Goal: Find specific page/section: Find specific page/section

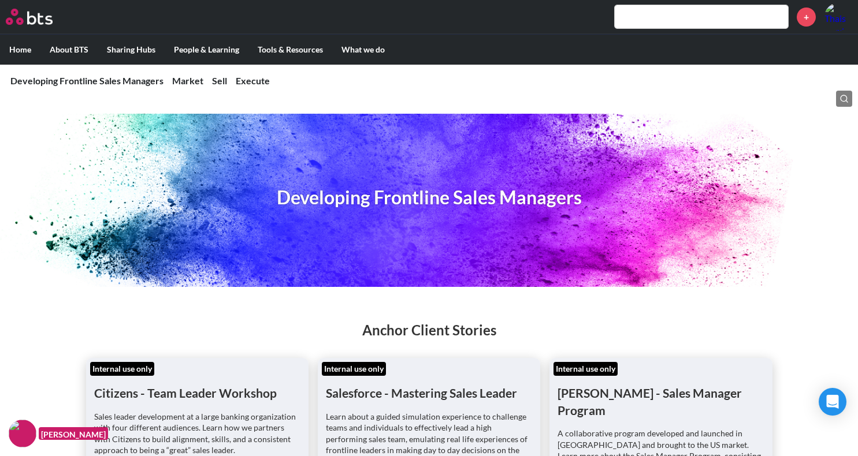
scroll to position [2357, 0]
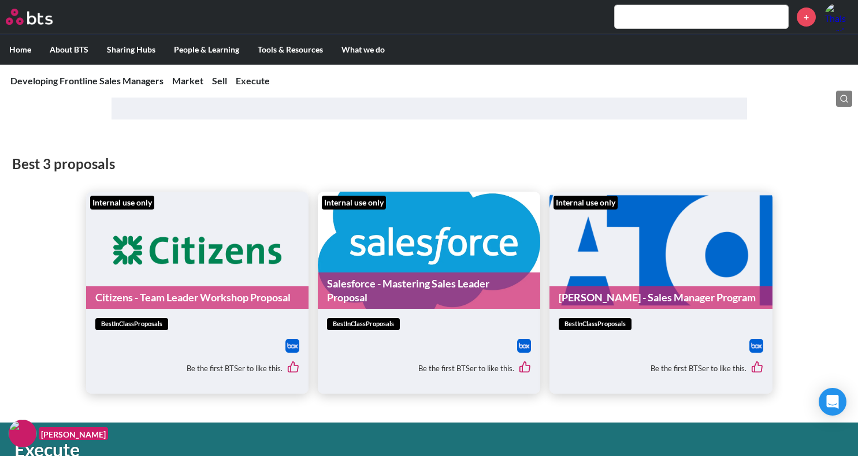
click at [645, 20] on input "text" at bounding box center [701, 16] width 173 height 23
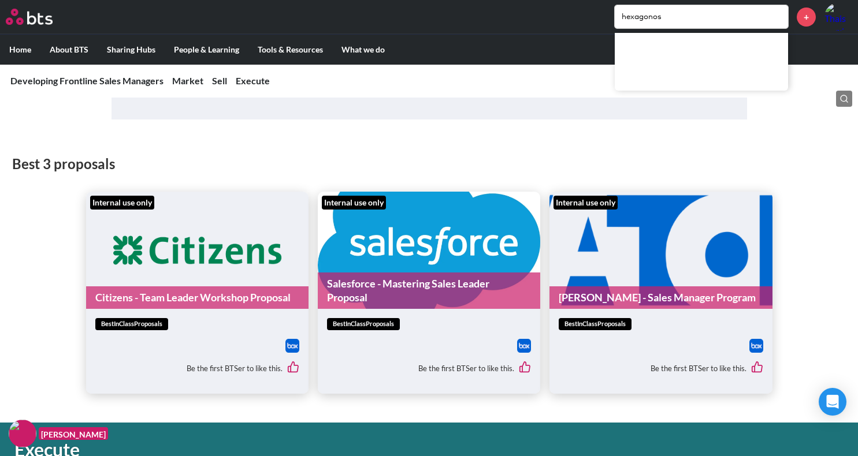
type input "hexagonos"
click at [25, 21] on img at bounding box center [29, 17] width 47 height 16
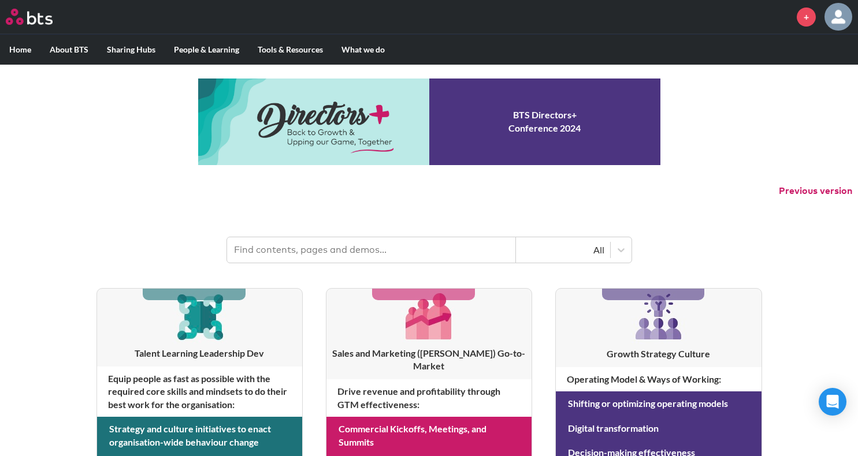
click at [357, 248] on input "text" at bounding box center [371, 249] width 289 height 25
click at [321, 248] on input "text" at bounding box center [371, 249] width 289 height 25
click at [320, 255] on input "text" at bounding box center [371, 249] width 289 height 25
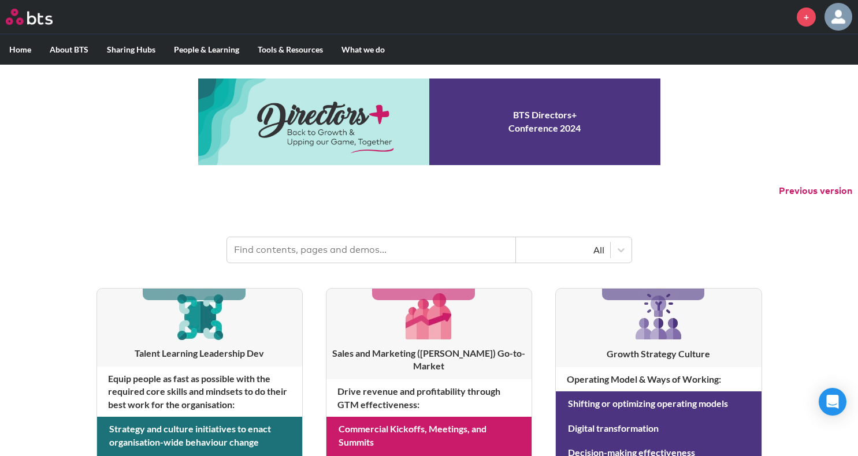
click at [320, 255] on input "text" at bounding box center [371, 249] width 289 height 25
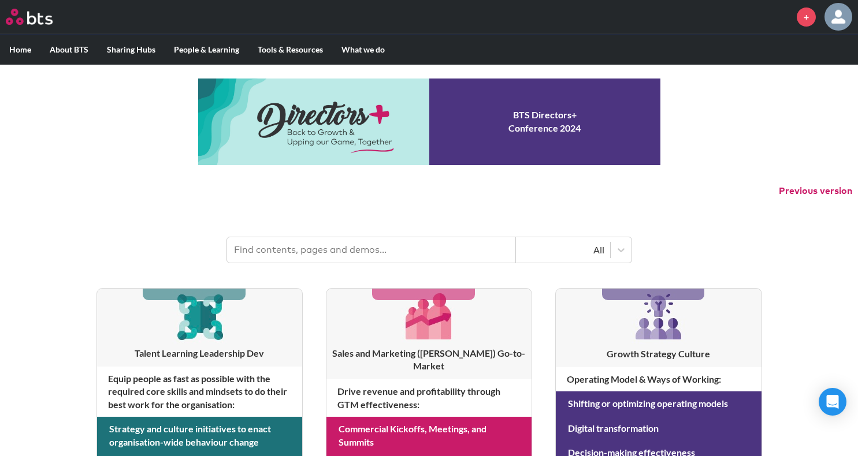
click at [320, 255] on input "text" at bounding box center [371, 249] width 289 height 25
click at [314, 252] on input "text" at bounding box center [371, 249] width 289 height 25
type input "Hexagons"
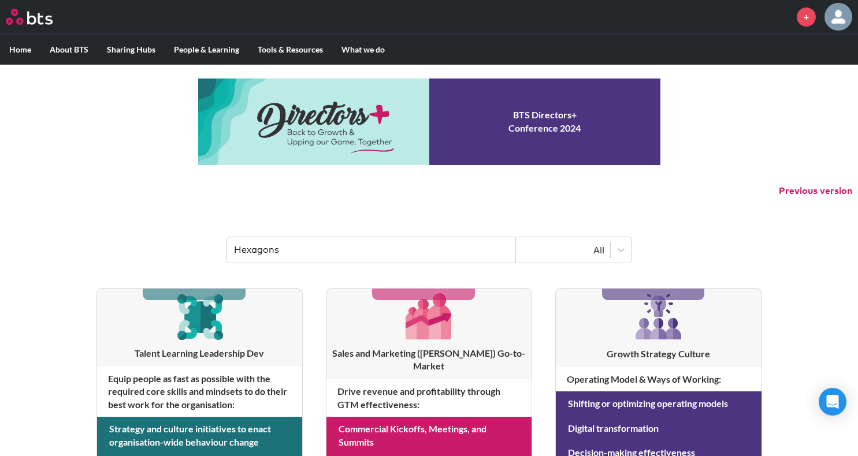
click at [464, 200] on p "Previous version" at bounding box center [429, 191] width 858 height 24
click at [320, 224] on header "Hexagons All" at bounding box center [429, 244] width 858 height 60
click at [298, 259] on input "Hexagons" at bounding box center [371, 249] width 289 height 25
click at [392, 248] on input "text" at bounding box center [371, 249] width 289 height 25
type input "hexagons"
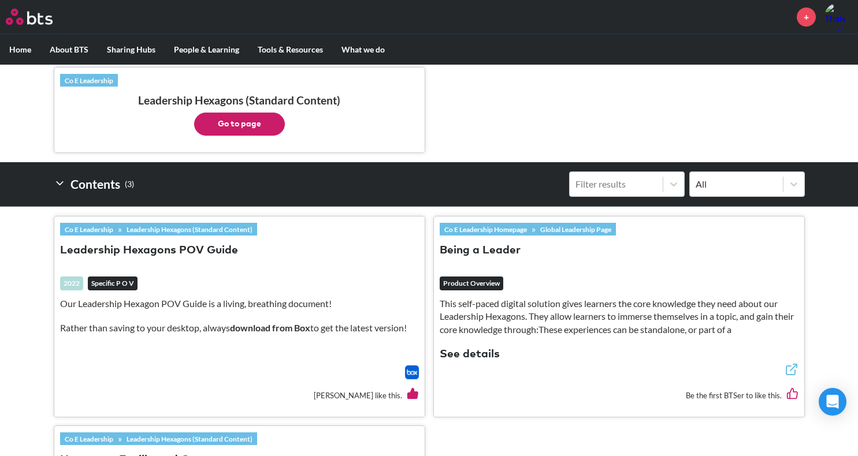
scroll to position [265, 0]
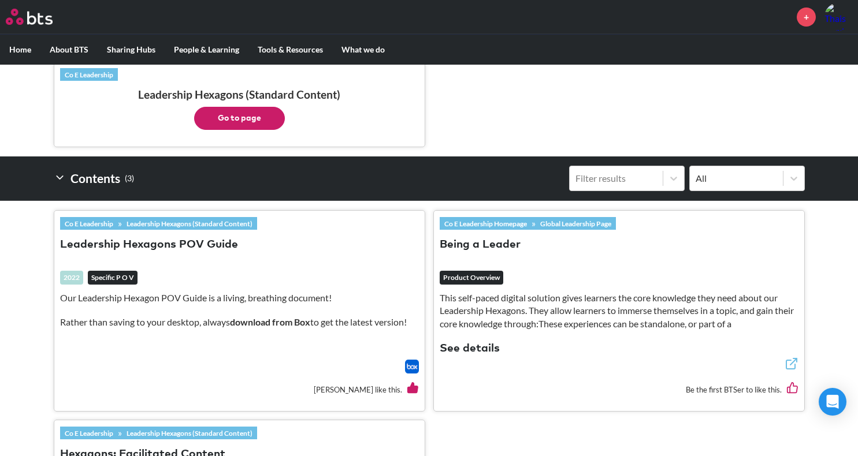
drag, startPoint x: 178, startPoint y: 248, endPoint x: 551, endPoint y: 295, distance: 375.6
click at [531, 273] on ul "Co E Leadership » Leadership Hexagons (Standard Content) Leadership Hexagons PO…" at bounding box center [429, 400] width 751 height 399
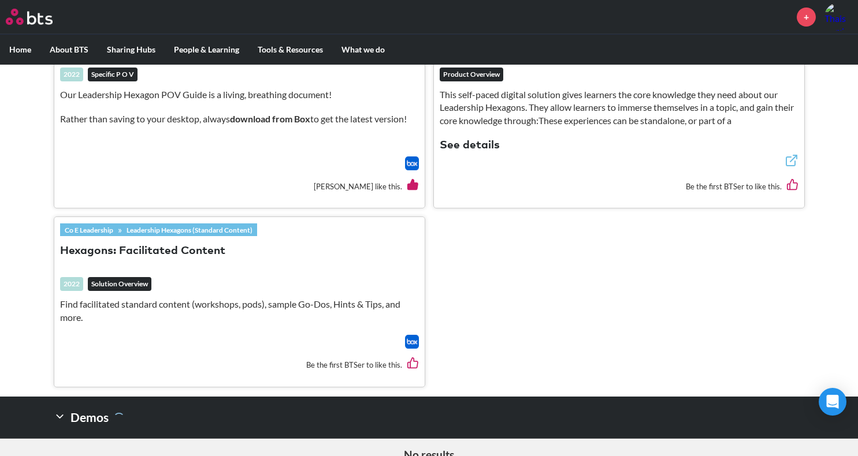
scroll to position [469, 0]
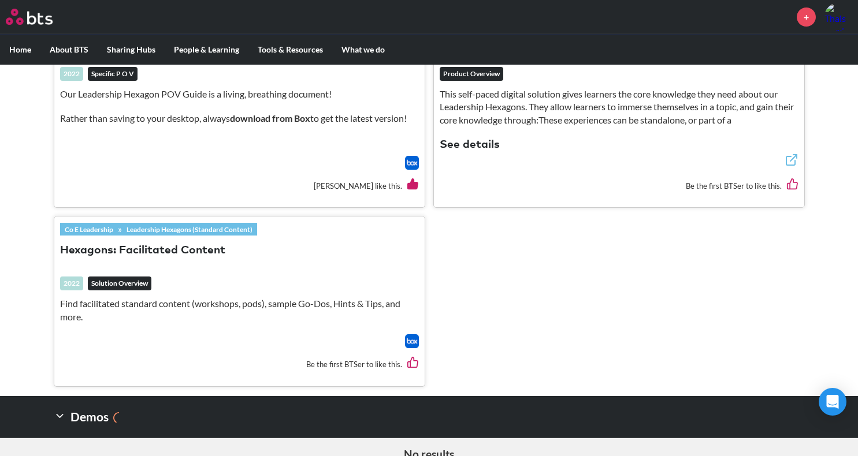
click at [116, 248] on button "Hexagons: Facilitated Content" at bounding box center [142, 251] width 165 height 16
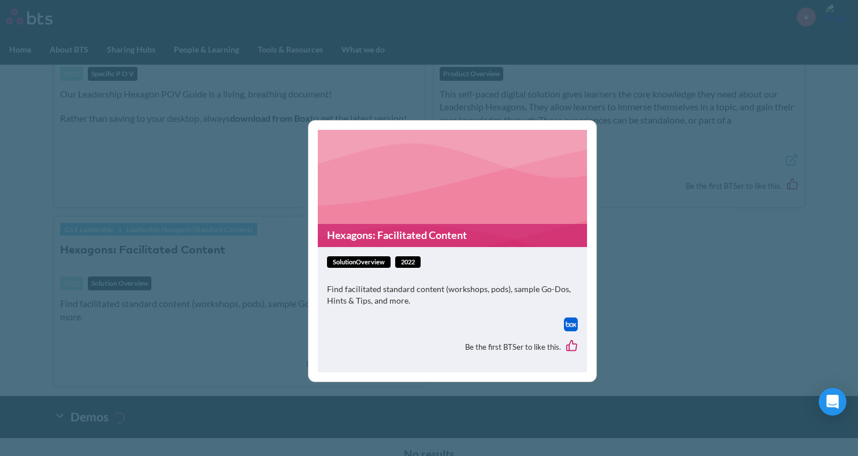
click at [570, 329] on img at bounding box center [571, 325] width 14 height 14
